Goal: Check status: Check status

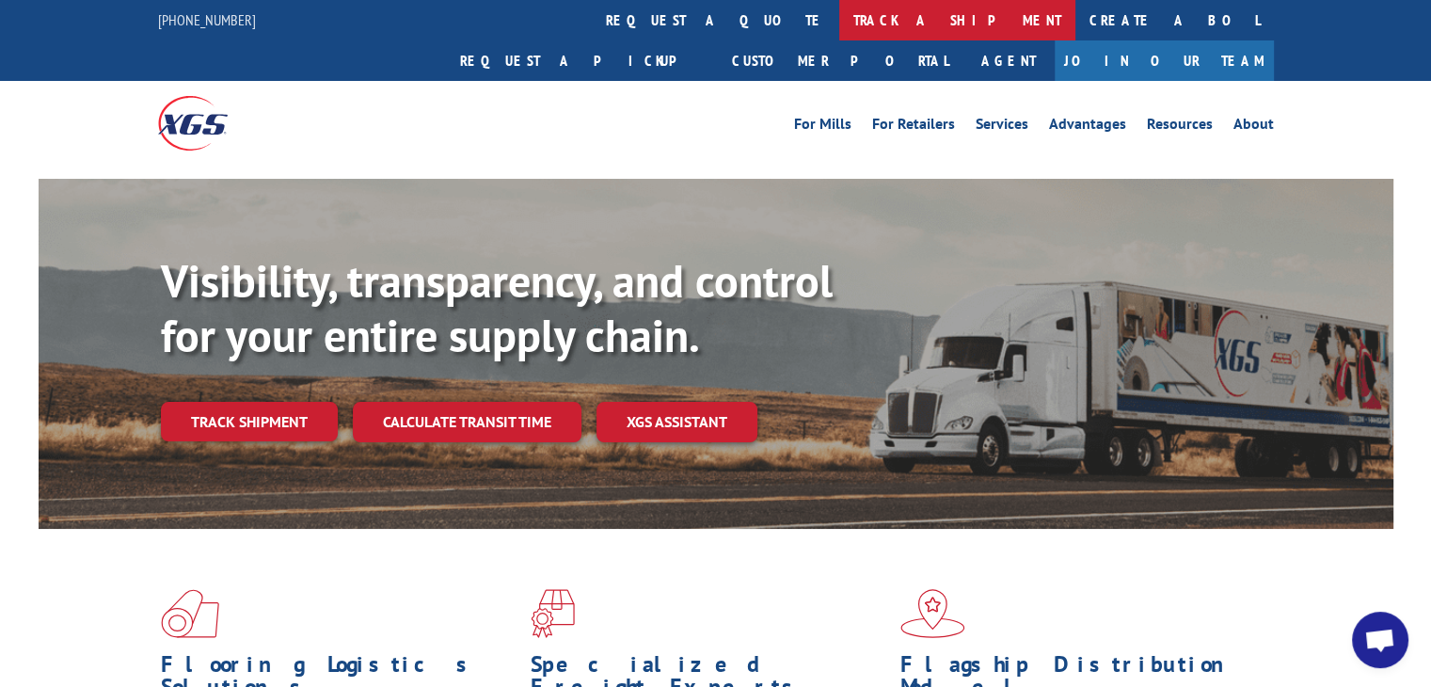
click at [839, 9] on link "track a shipment" at bounding box center [957, 20] width 236 height 40
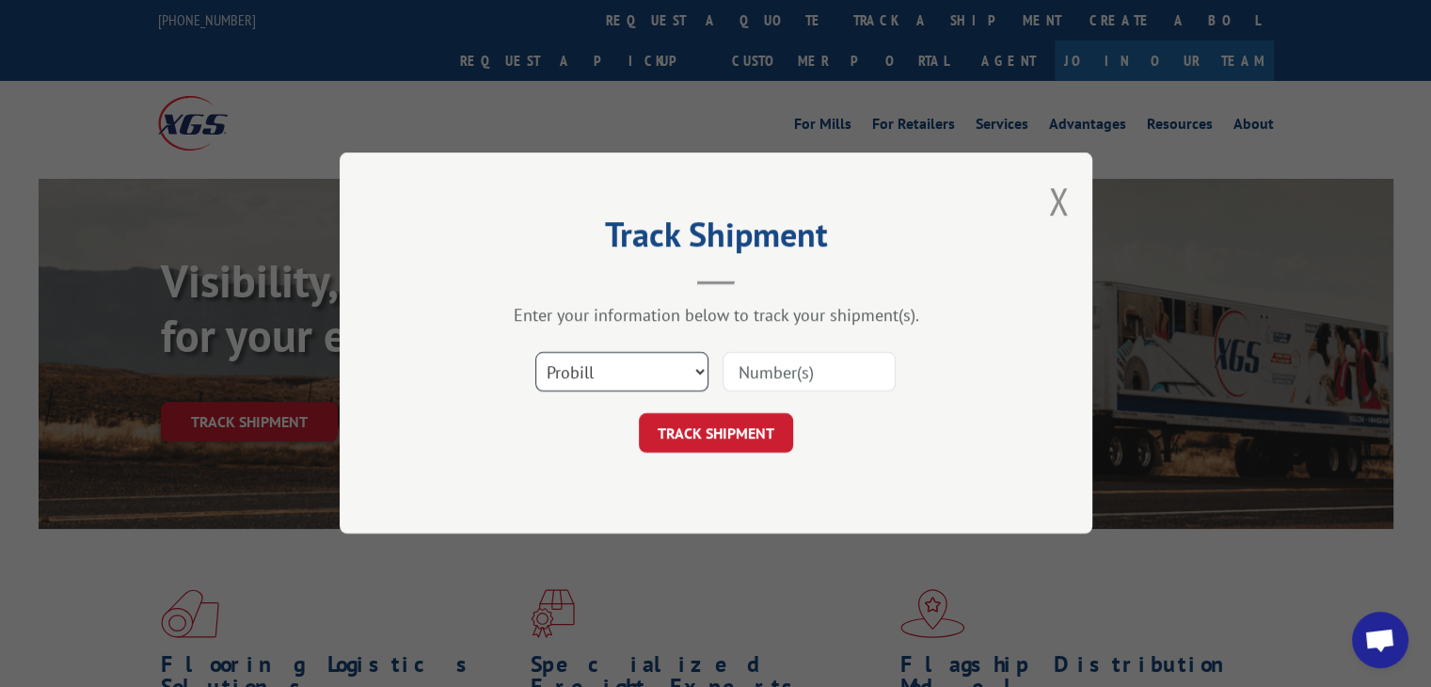
drag, startPoint x: 634, startPoint y: 364, endPoint x: 636, endPoint y: 386, distance: 21.7
click at [634, 364] on select "Select category... Probill BOL PO" at bounding box center [621, 373] width 173 height 40
select select "po"
click at [535, 353] on select "Select category... Probill BOL PO" at bounding box center [621, 373] width 173 height 40
click at [788, 370] on input at bounding box center [809, 373] width 173 height 40
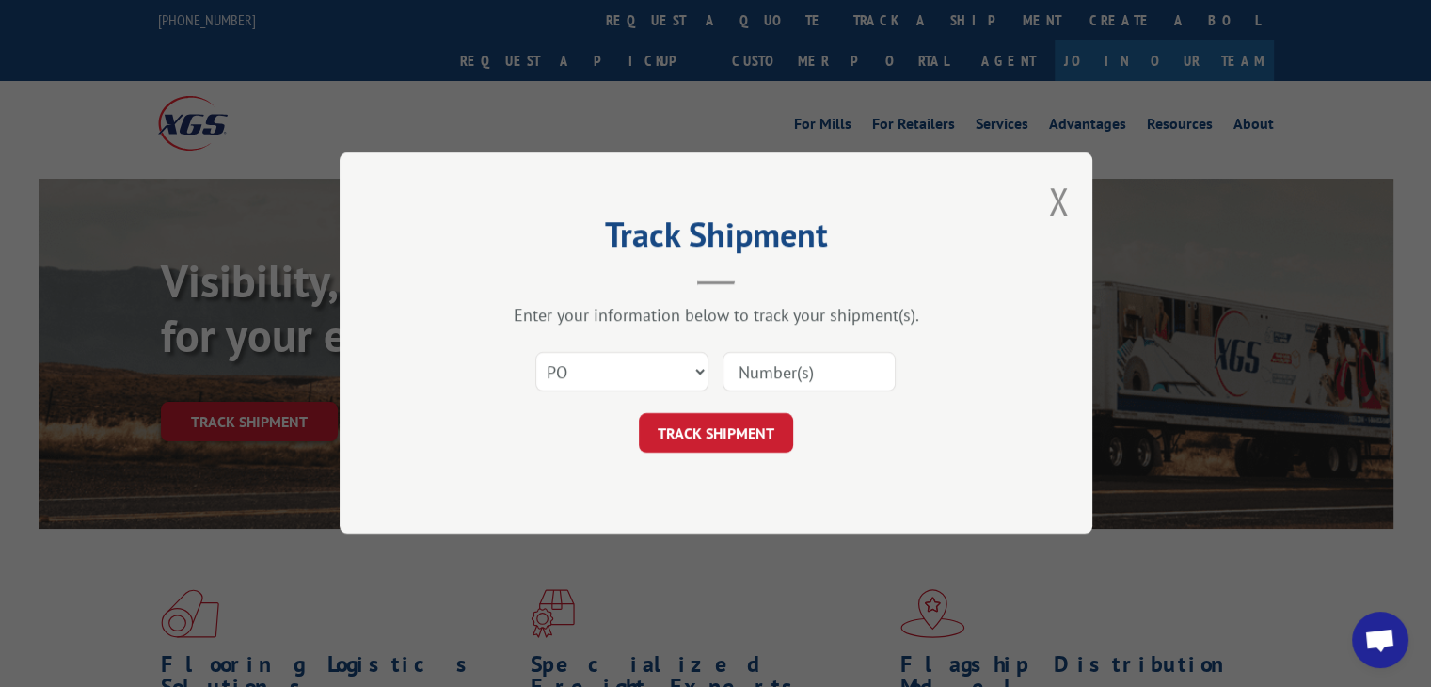
paste input "77505695"
type input "77505695"
drag, startPoint x: 732, startPoint y: 418, endPoint x: 733, endPoint y: 433, distance: 15.1
click at [732, 422] on button "TRACK SHIPMENT" at bounding box center [716, 434] width 154 height 40
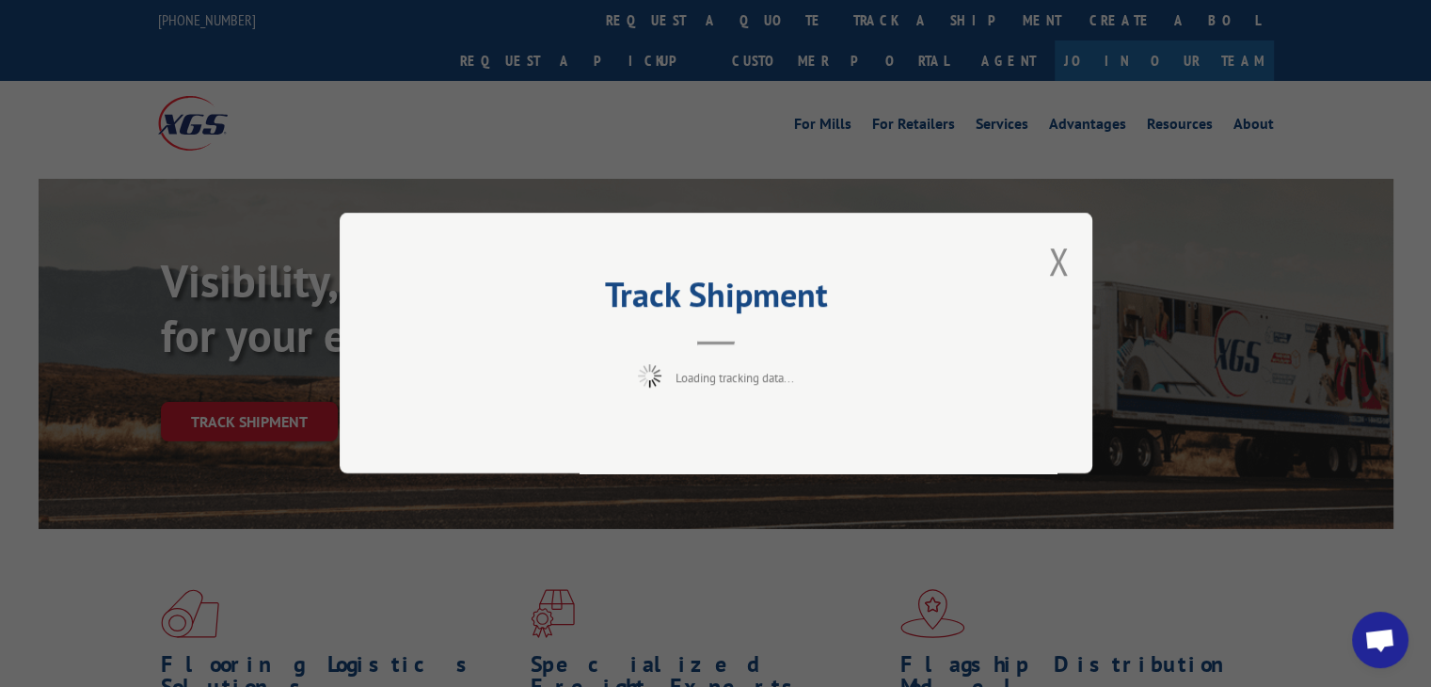
click at [734, 436] on div "Track Shipment Loading tracking data..." at bounding box center [716, 343] width 753 height 261
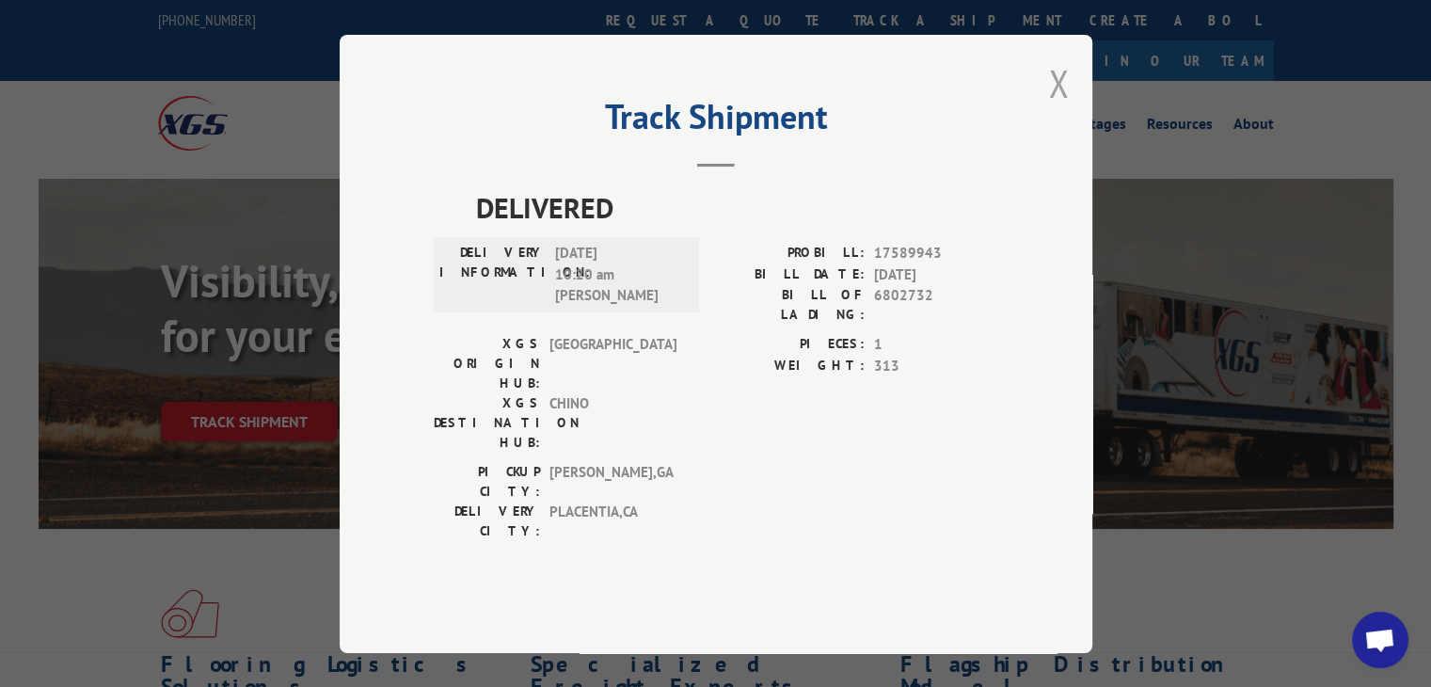
click at [1059, 108] on button "Close modal" at bounding box center [1058, 83] width 21 height 50
